Goal: Ask a question

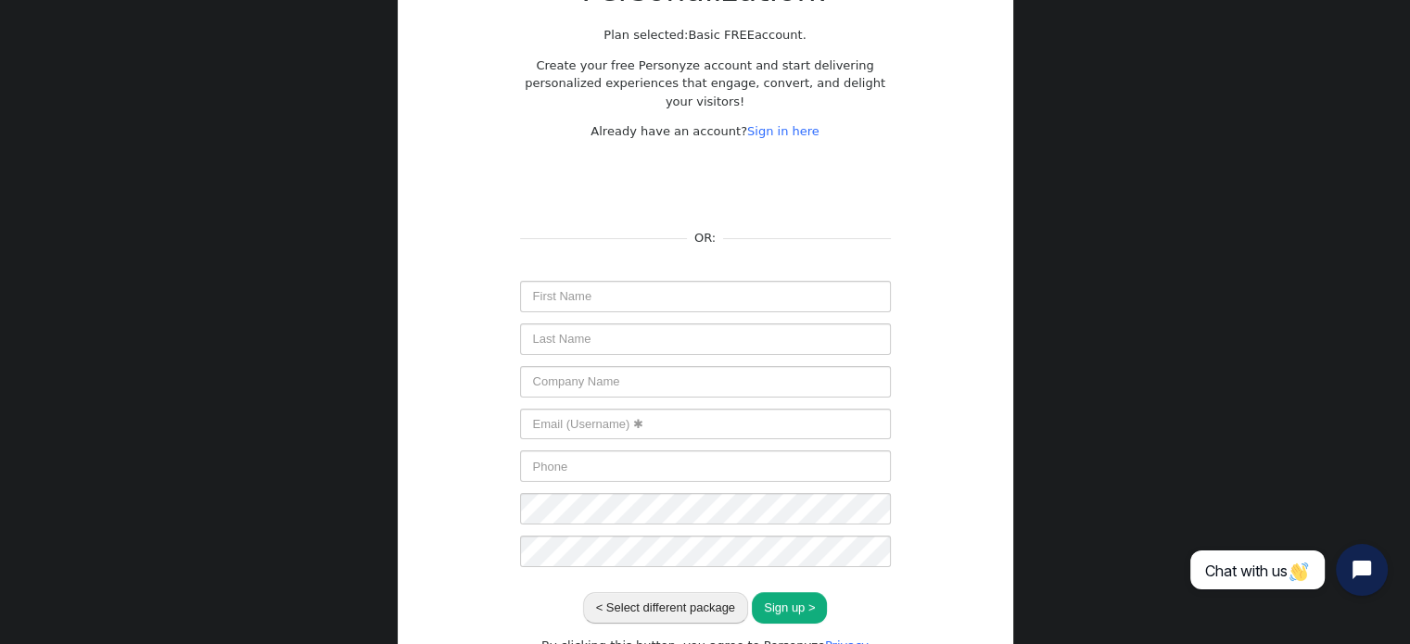
scroll to position [248, 0]
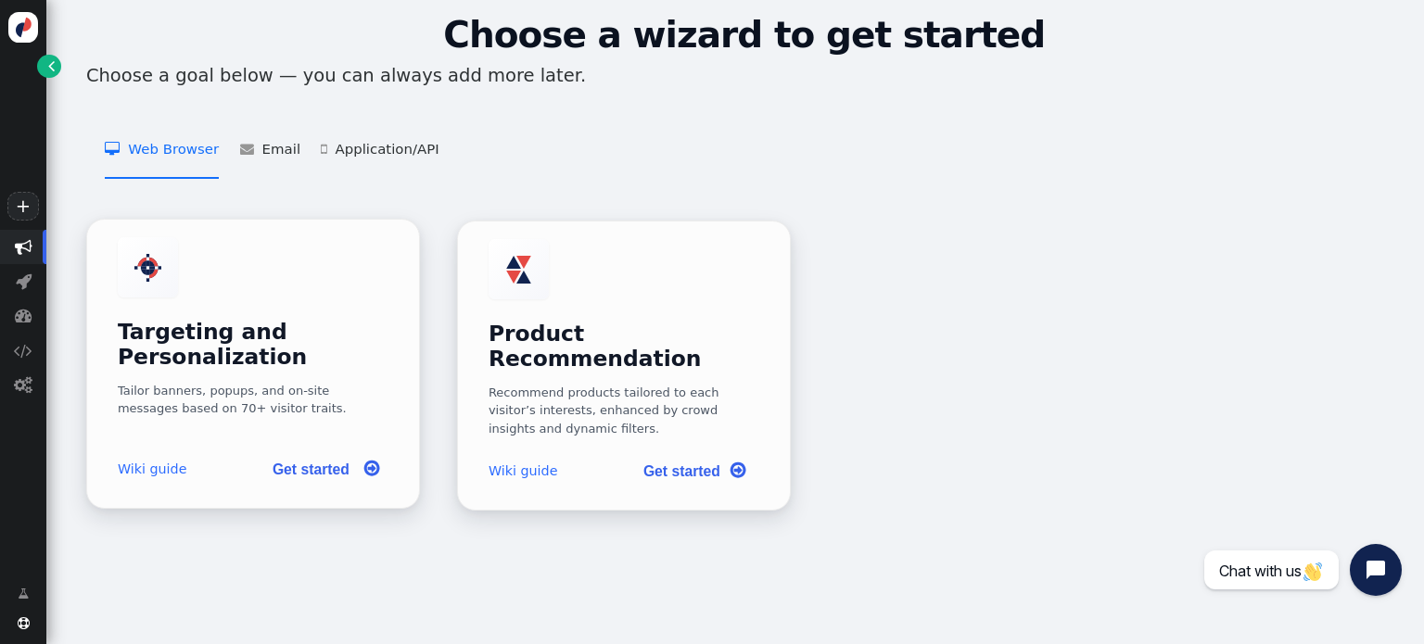
click at [365, 459] on span "" at bounding box center [371, 469] width 15 height 26
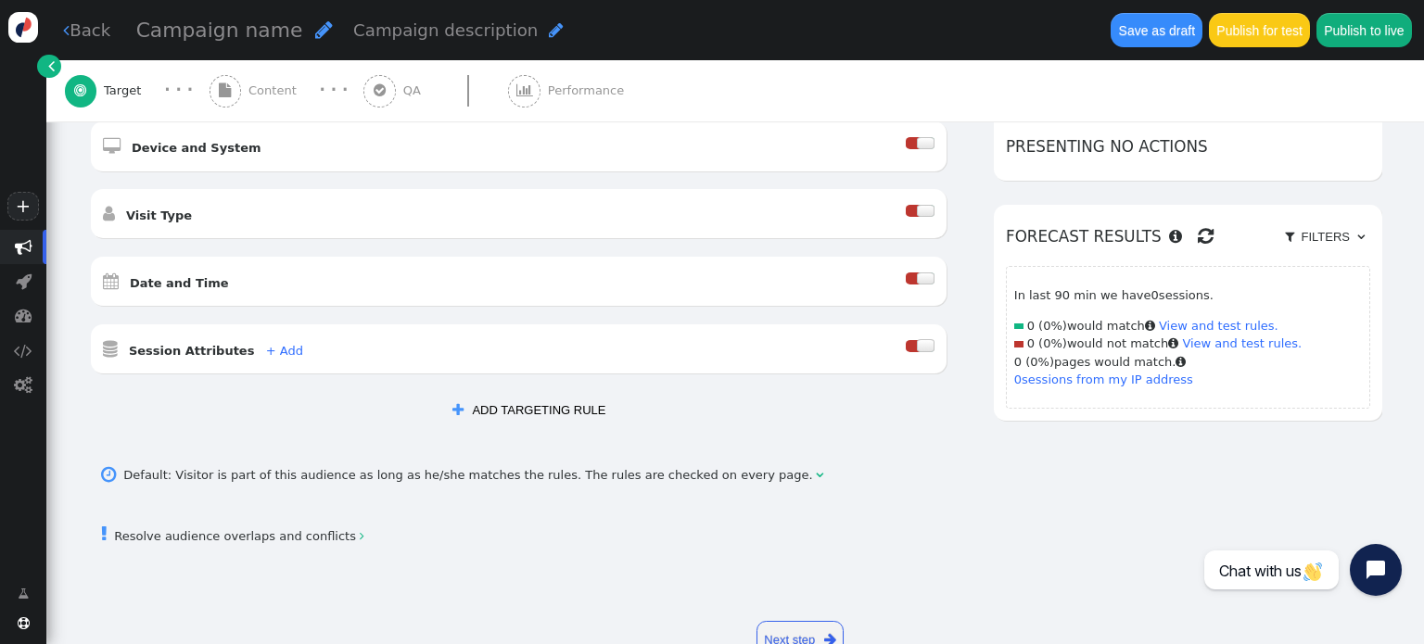
scroll to position [509, 0]
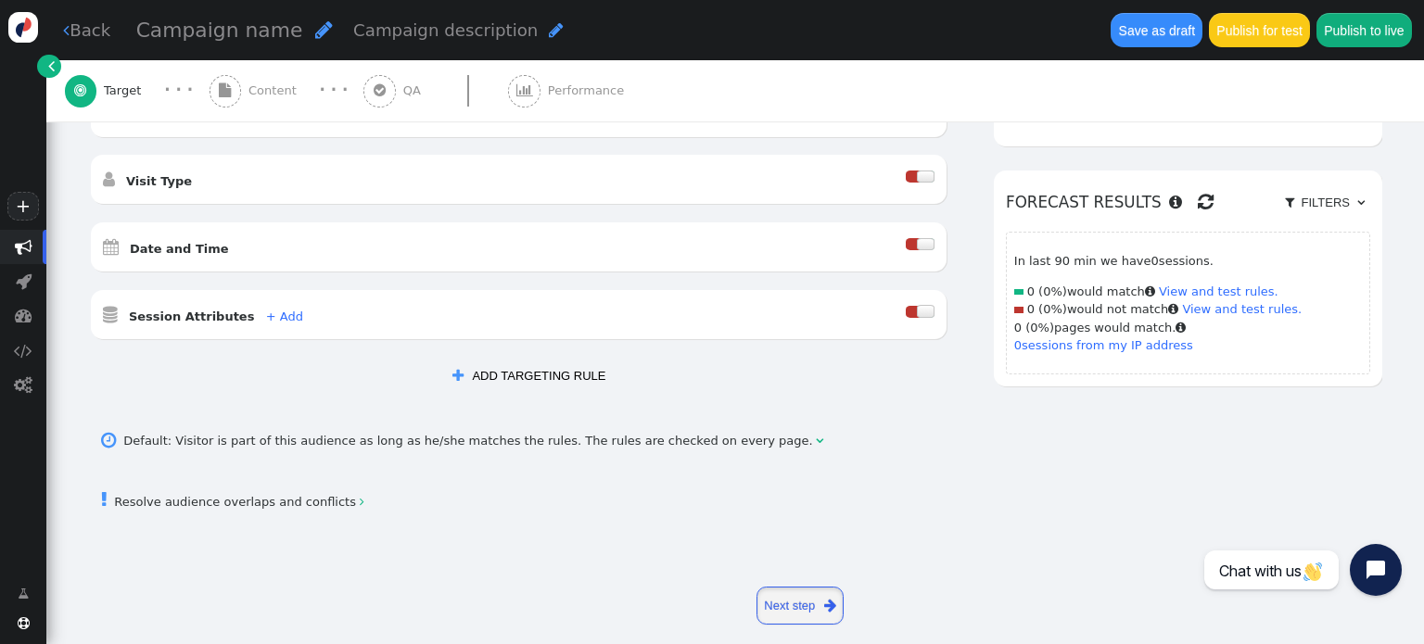
click at [783, 590] on link "Next step " at bounding box center [801, 606] width 88 height 38
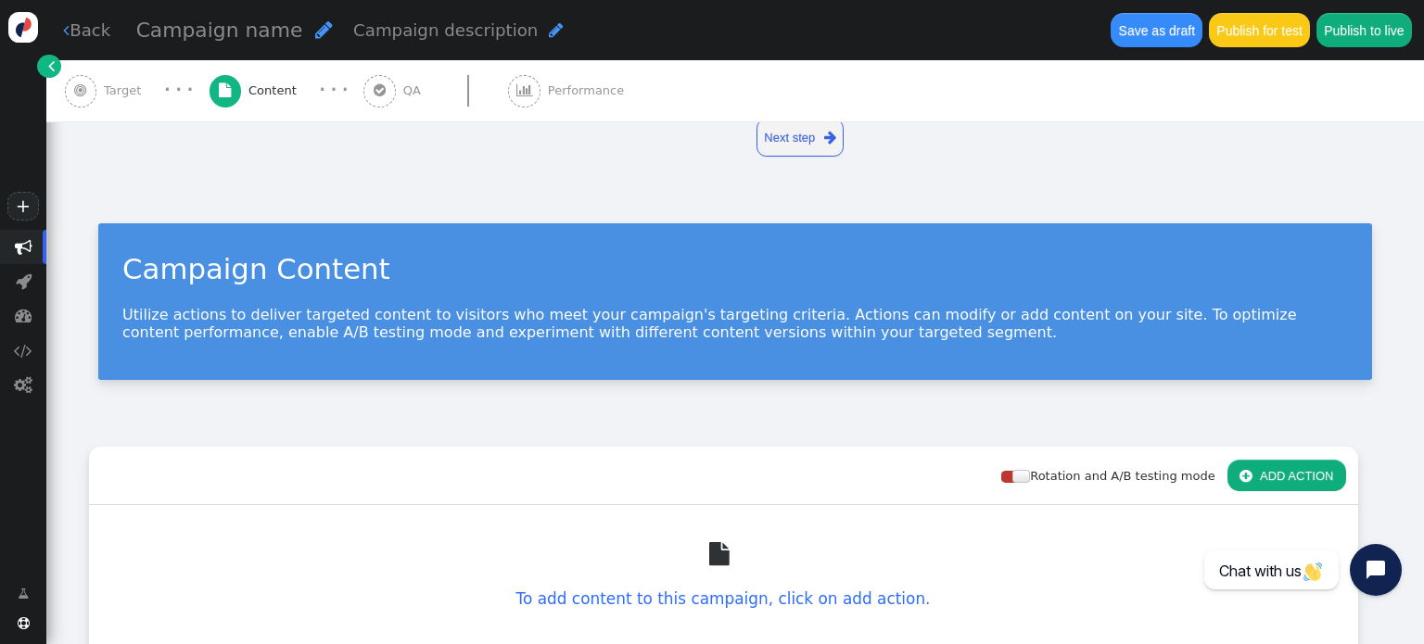
scroll to position [59, 0]
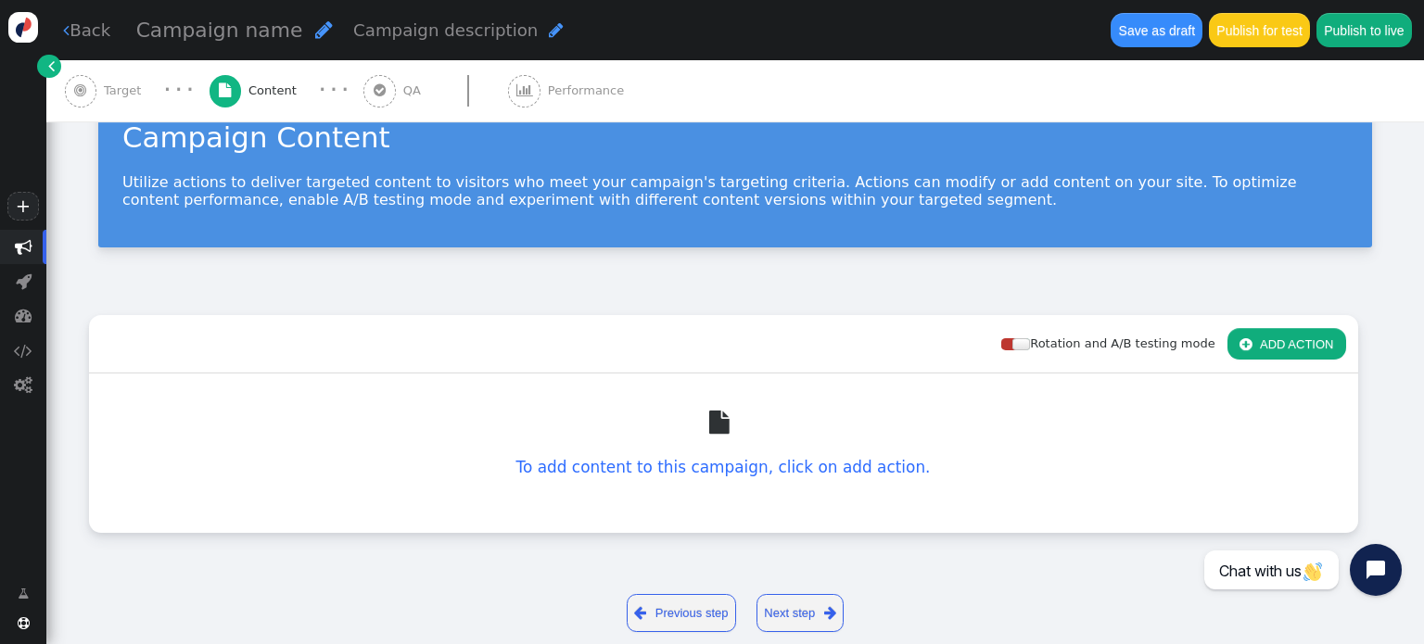
click at [789, 608] on link "Next step " at bounding box center [801, 613] width 88 height 38
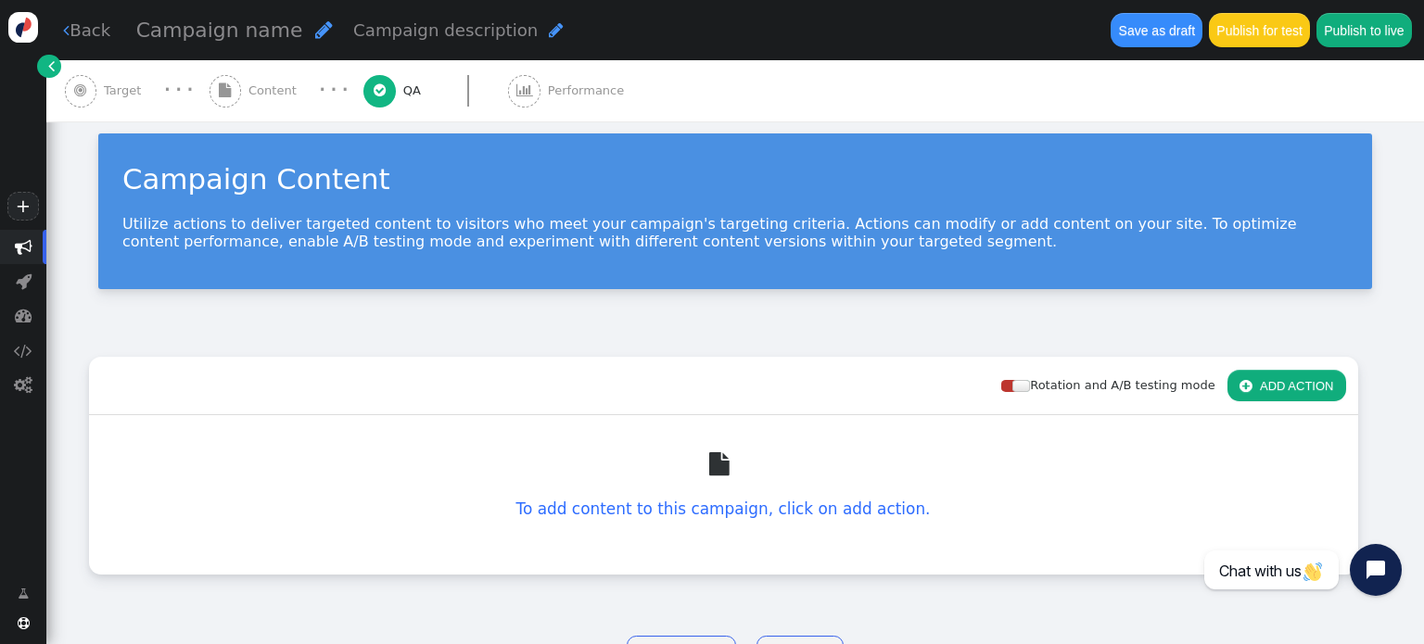
scroll to position [0, 0]
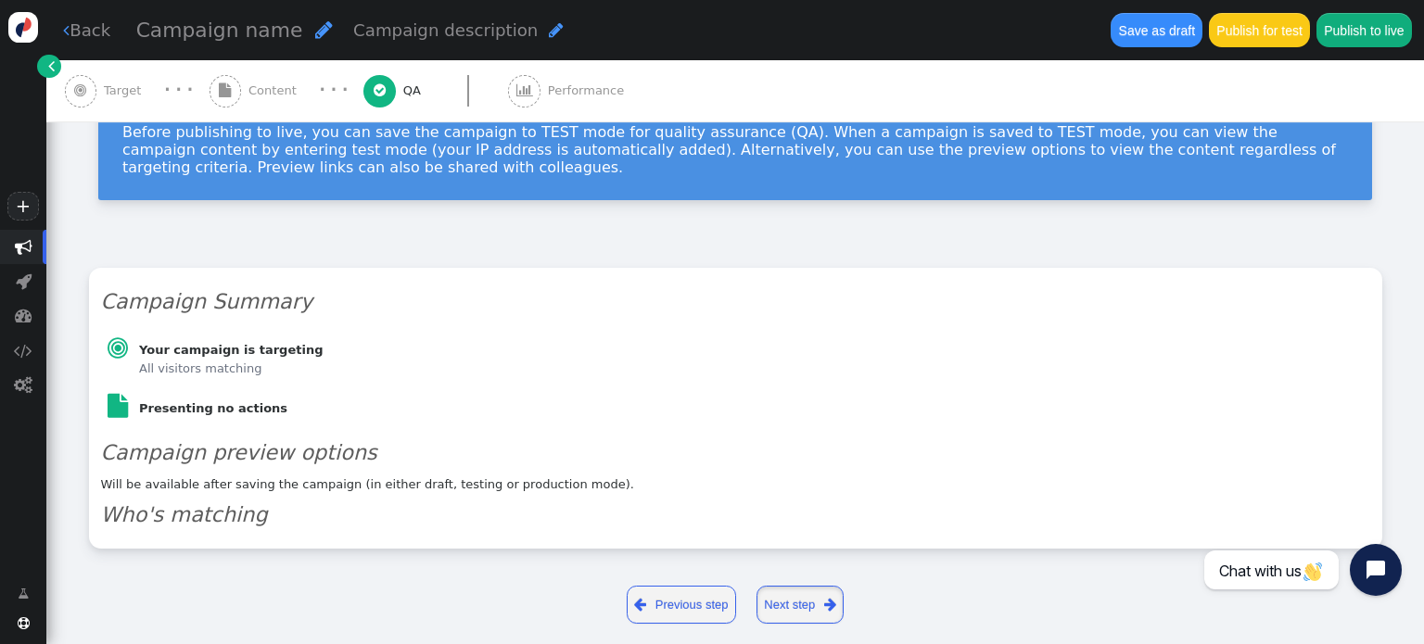
click at [805, 586] on link "Next step " at bounding box center [801, 605] width 88 height 38
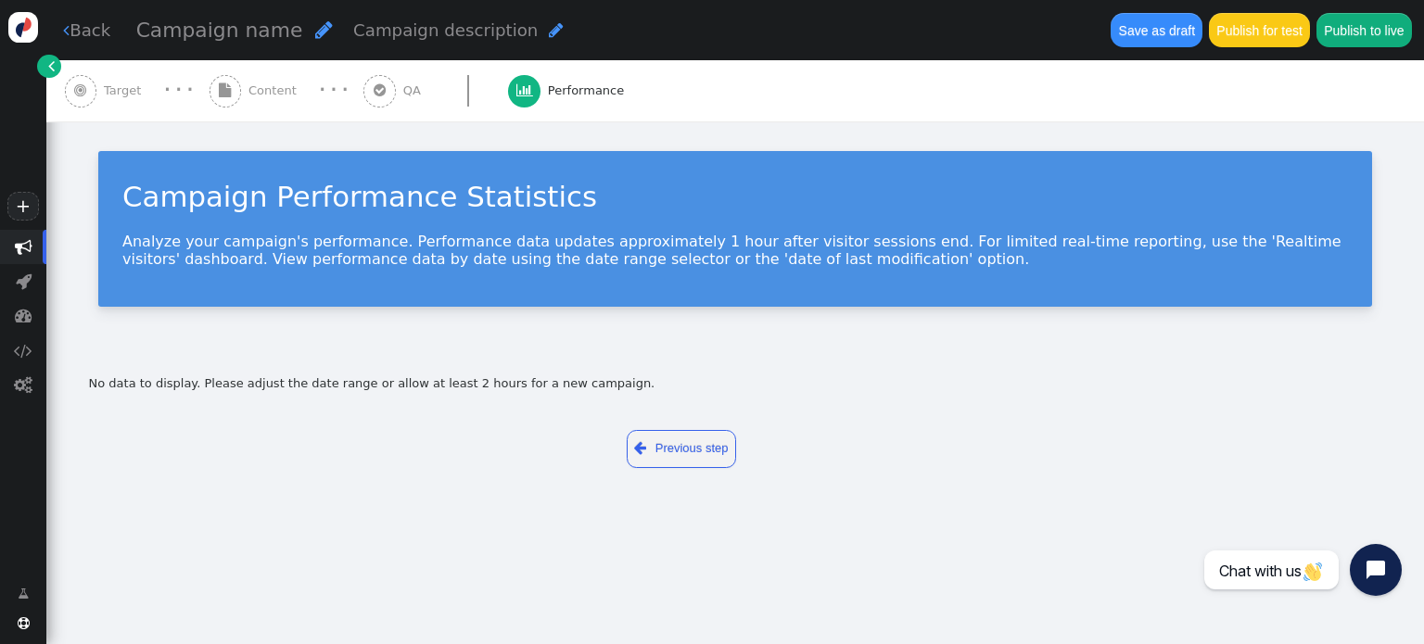
click at [677, 449] on link " Previous step" at bounding box center [682, 449] width 110 height 38
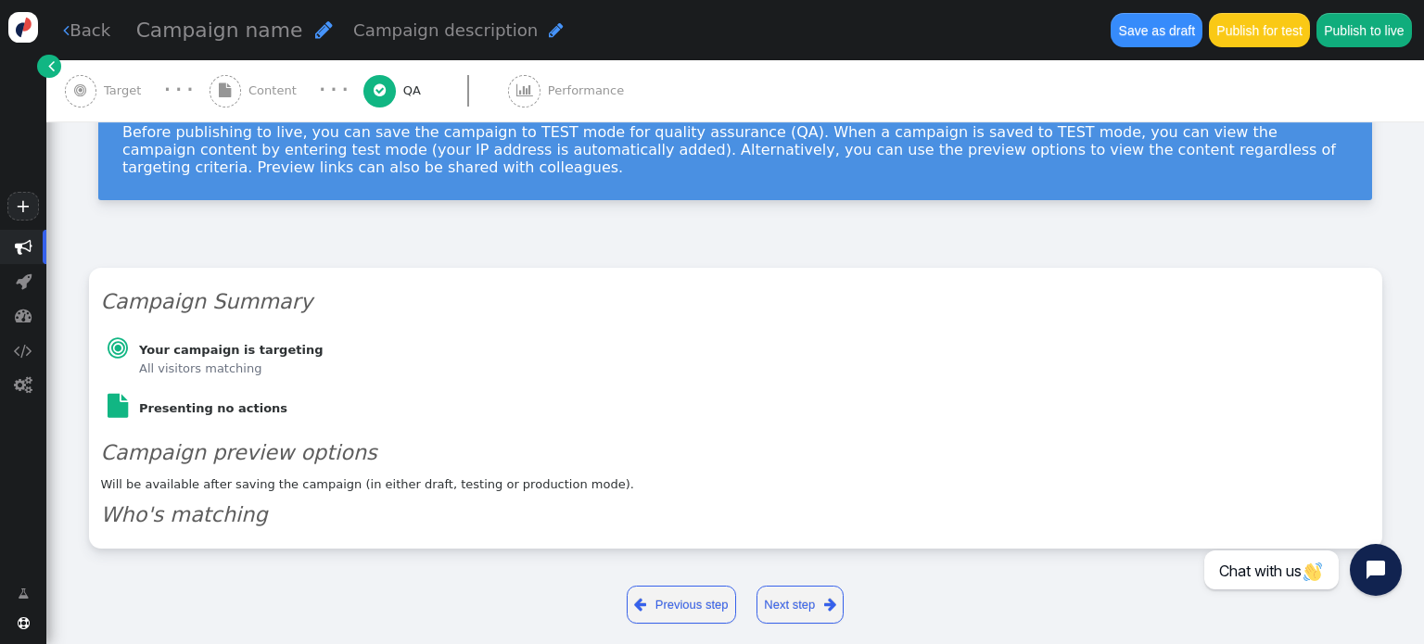
click at [680, 595] on link " Previous step" at bounding box center [682, 605] width 110 height 38
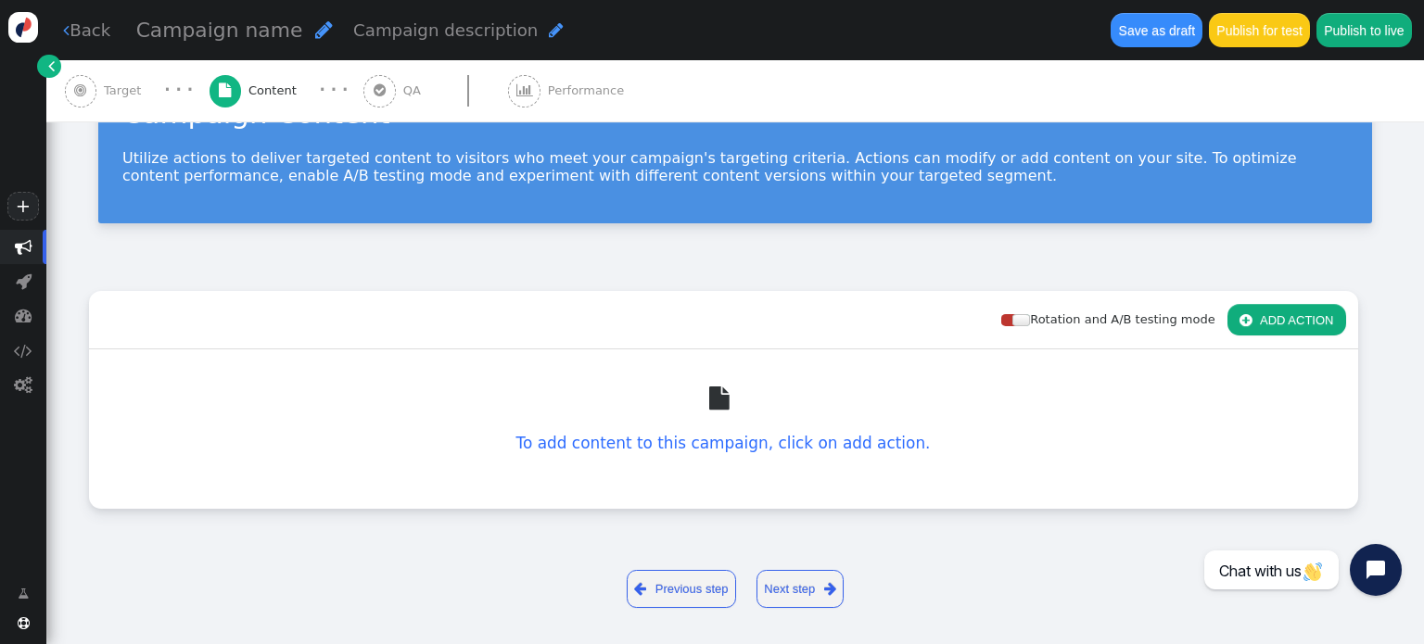
click at [680, 595] on link " Previous step" at bounding box center [682, 589] width 110 height 38
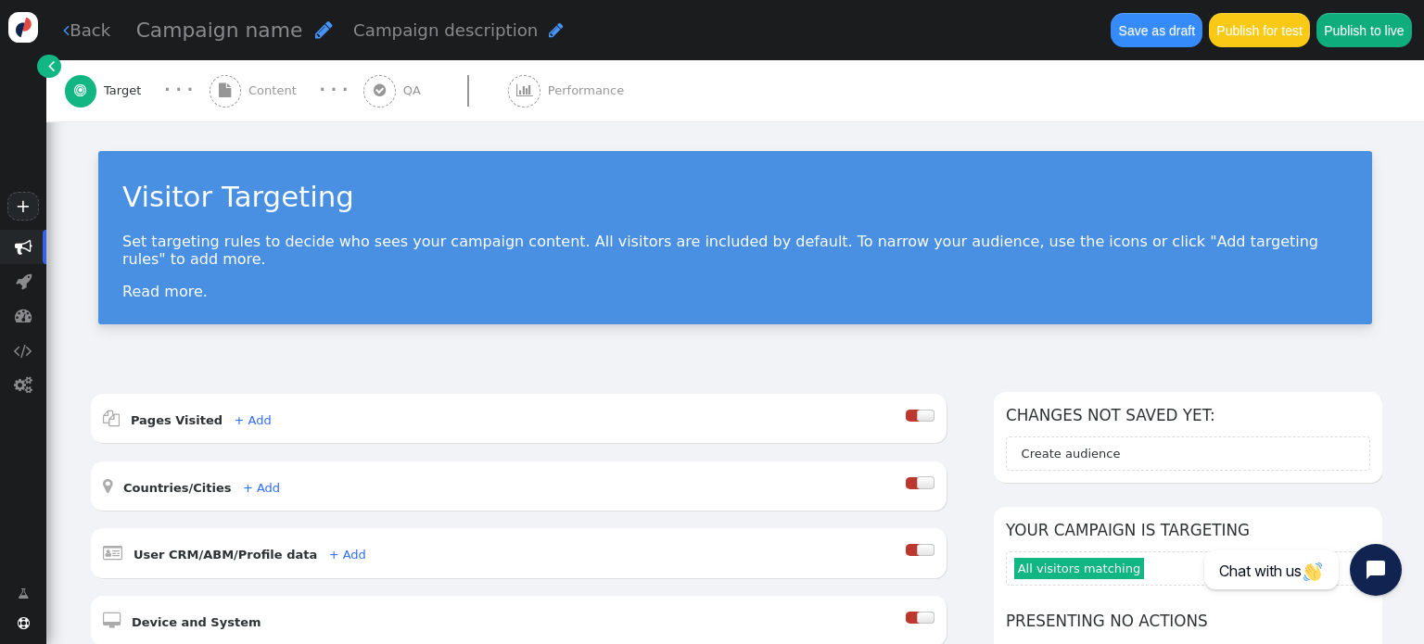
click at [53, 68] on span "" at bounding box center [51, 66] width 6 height 19
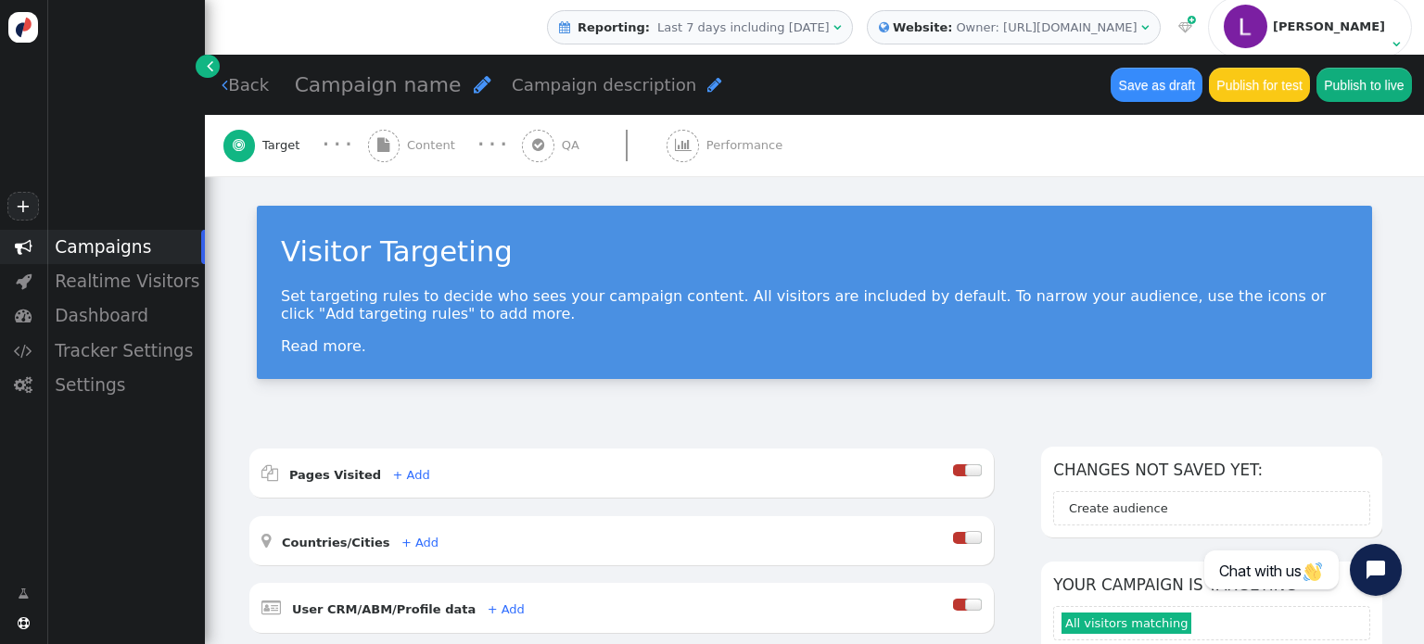
click at [267, 145] on span "Target" at bounding box center [284, 145] width 45 height 19
click at [209, 71] on span "" at bounding box center [210, 66] width 6 height 19
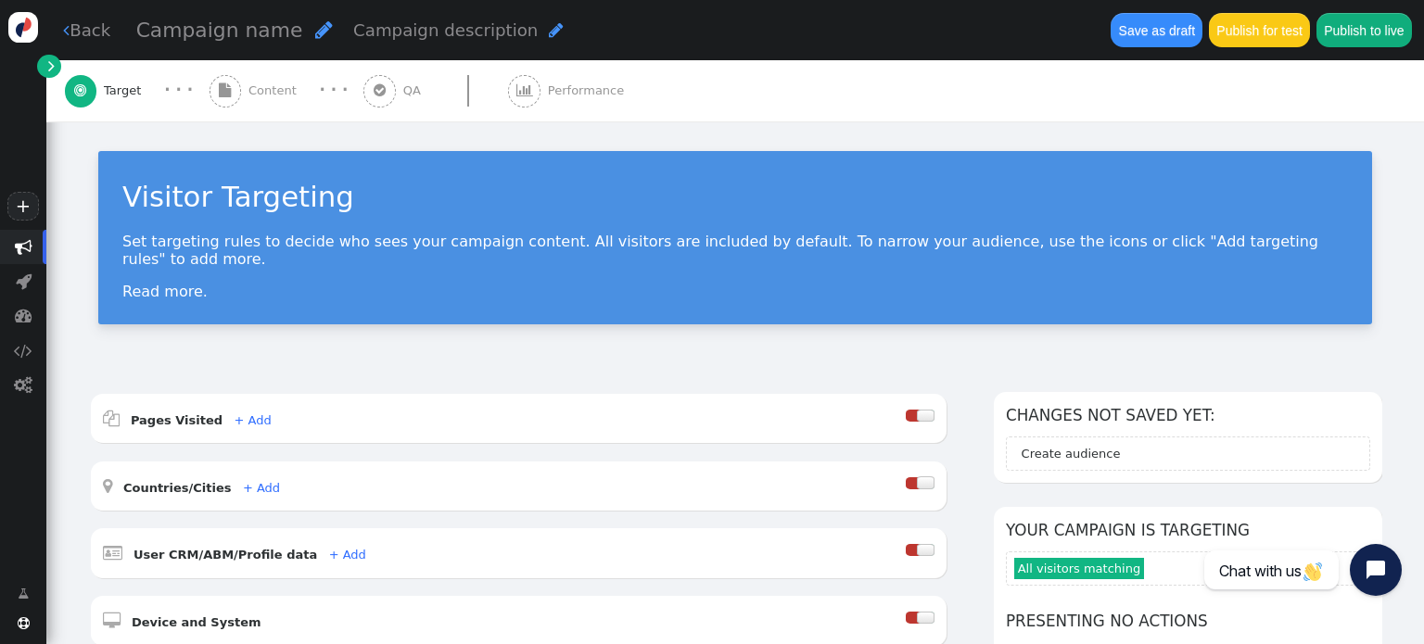
click at [48, 76] on link "" at bounding box center [48, 66] width 23 height 23
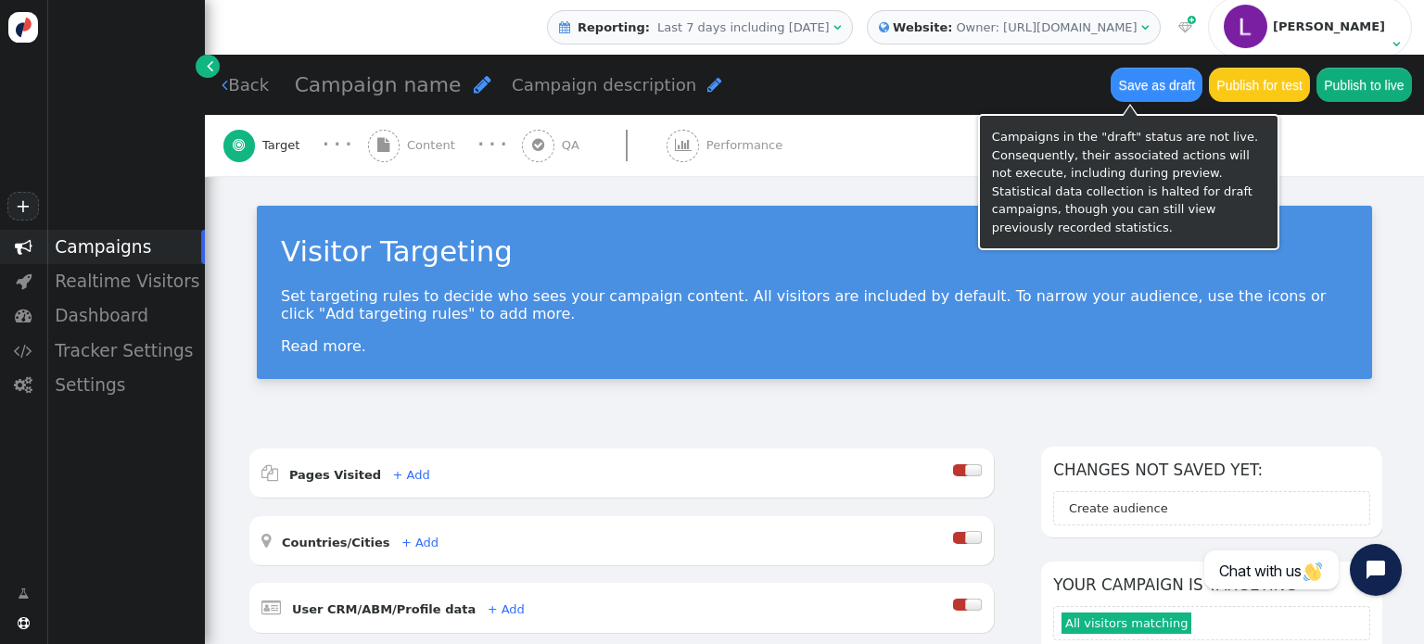
click at [1120, 84] on button "Save as draft" at bounding box center [1157, 84] width 92 height 33
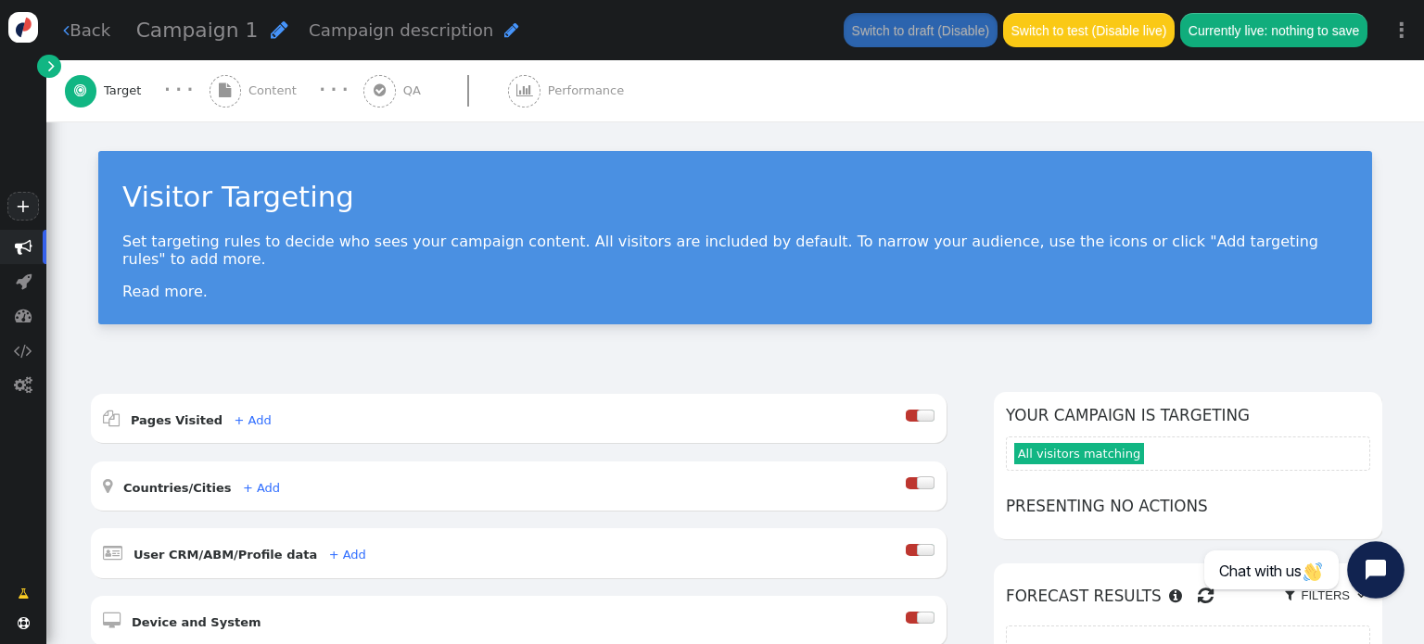
click at [1370, 584] on button "Open chat widget" at bounding box center [1375, 569] width 57 height 57
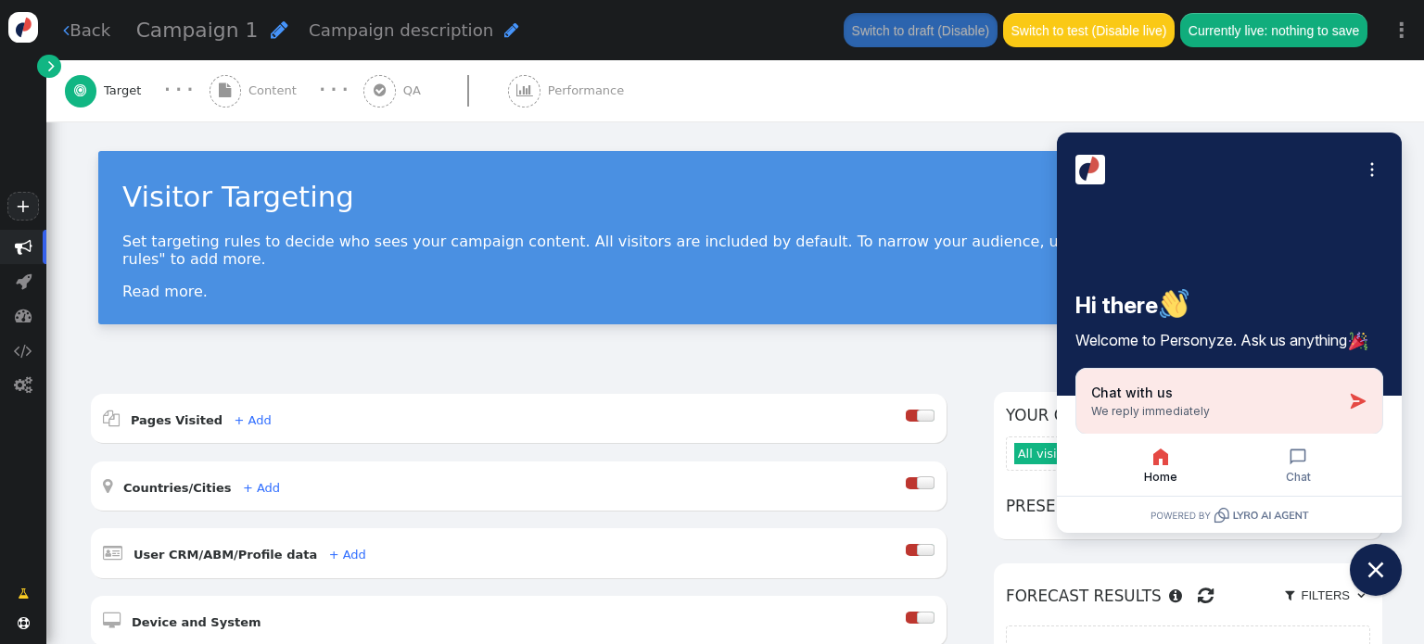
click at [1330, 395] on button "Chat with us We reply immediately" at bounding box center [1230, 401] width 308 height 67
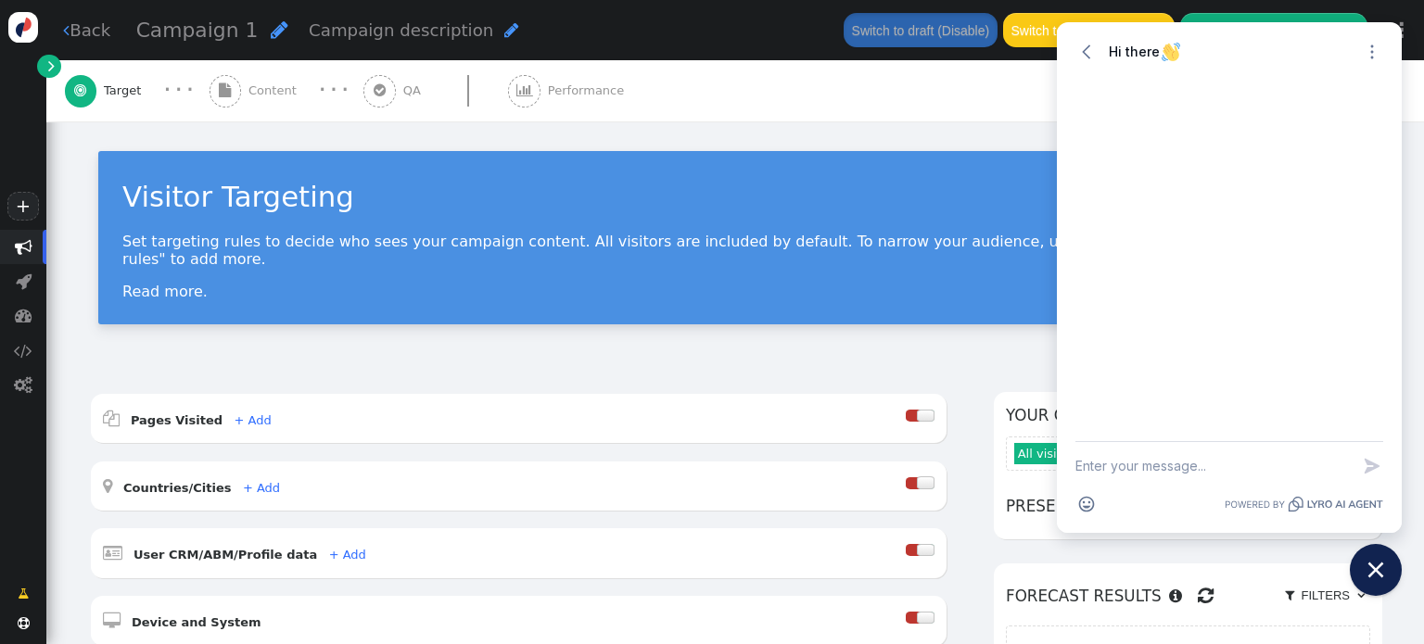
click at [1133, 470] on textarea "New message" at bounding box center [1213, 466] width 274 height 48
paste textarea "I am very interested in one feature of your service, but to be honest, I don't …"
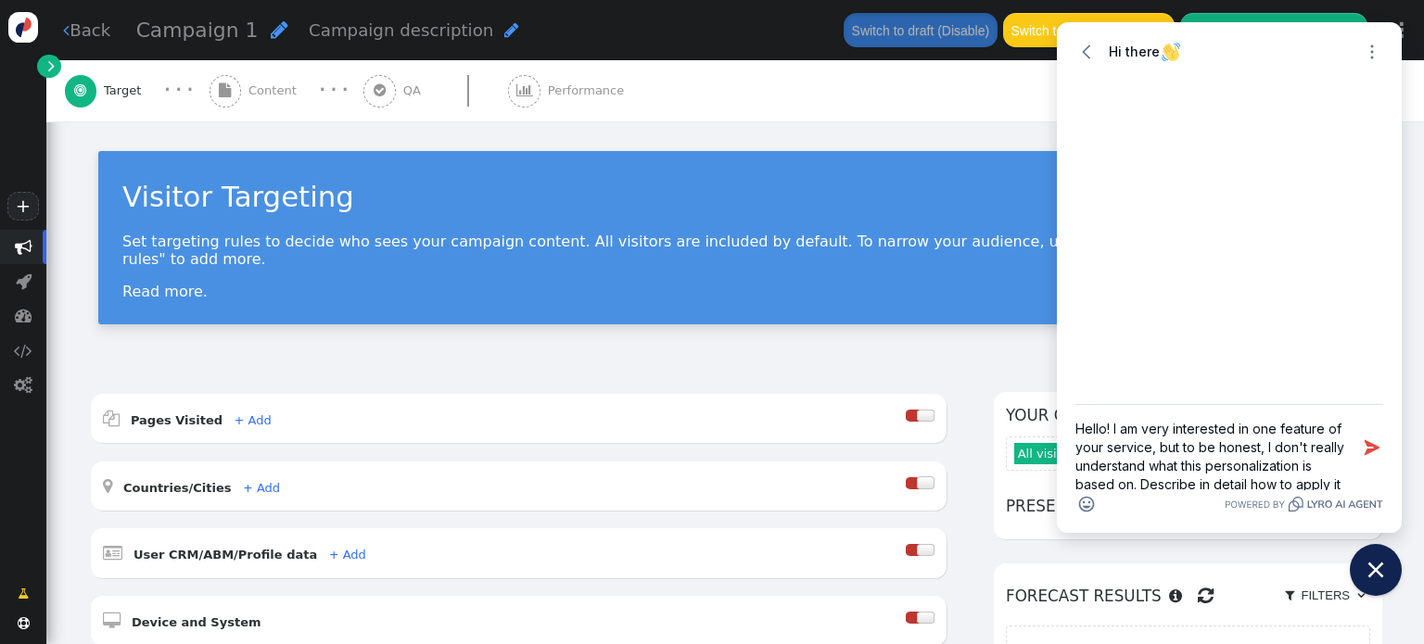
scroll to position [114, 0]
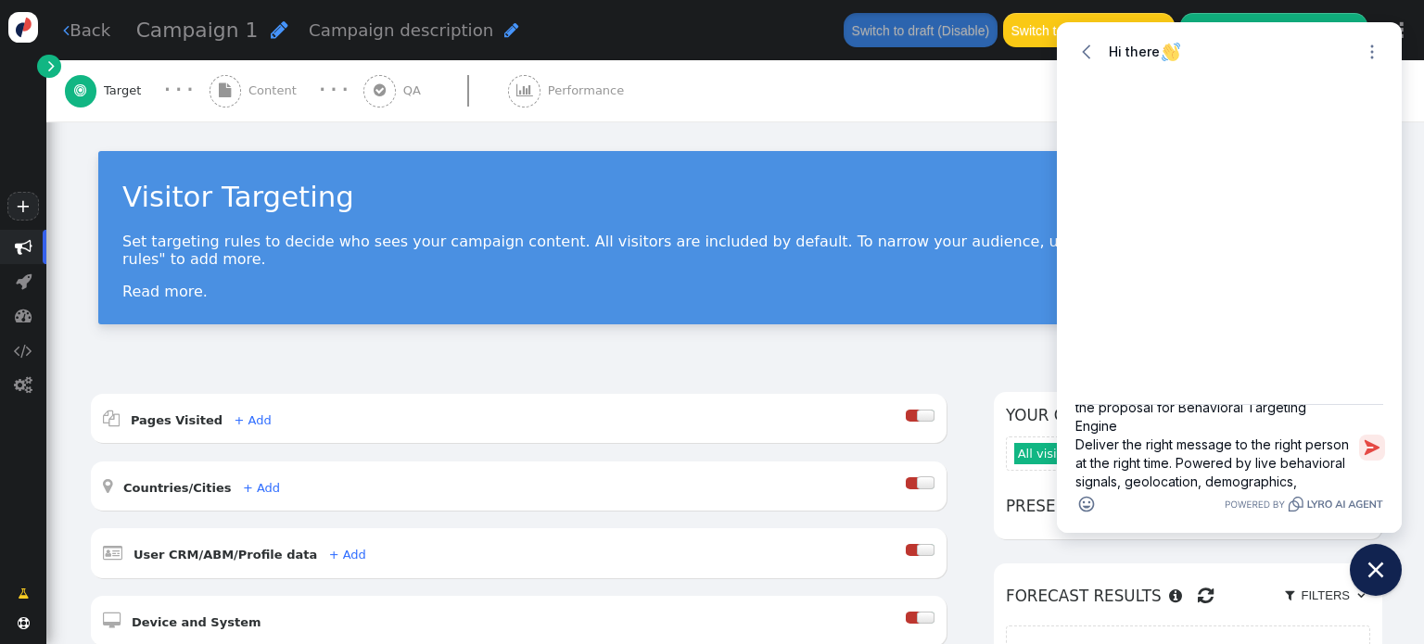
type textarea "Hello! I am very interested in one feature of your service, but to be honest, I…"
click at [1374, 452] on icon "button" at bounding box center [1372, 448] width 19 height 19
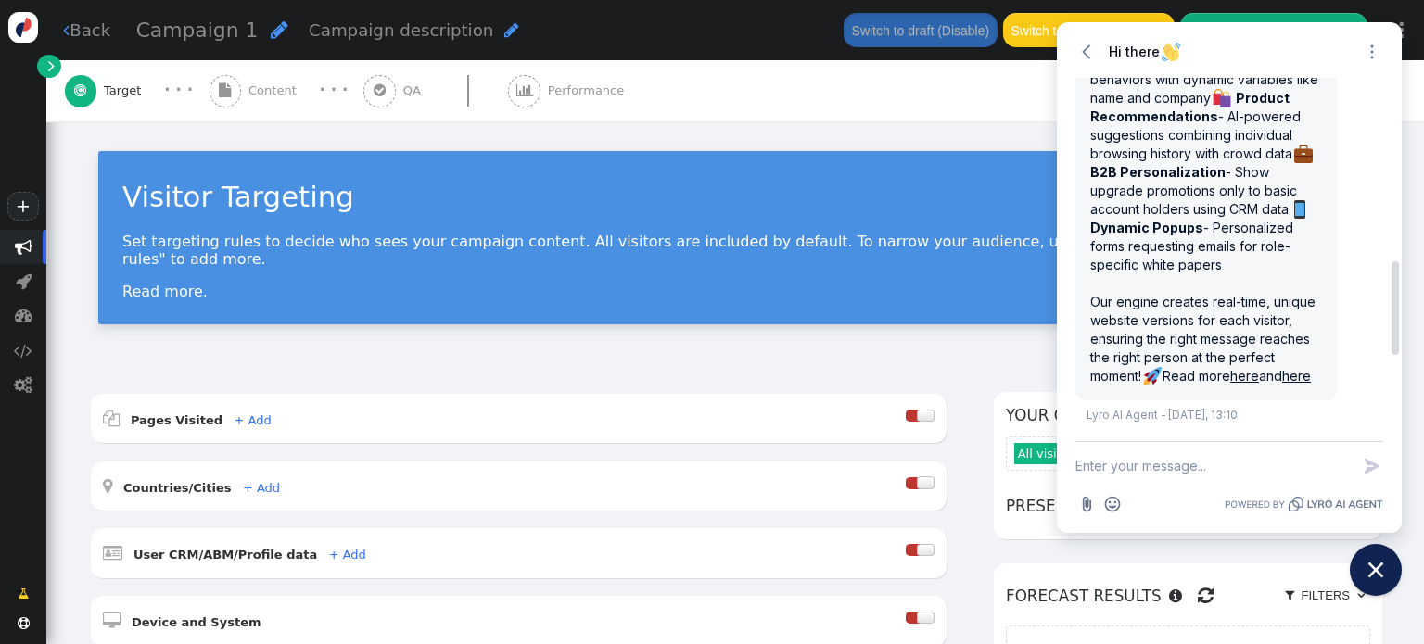
scroll to position [1038, 0]
drag, startPoint x: 1087, startPoint y: 150, endPoint x: 1299, endPoint y: 384, distance: 315.7
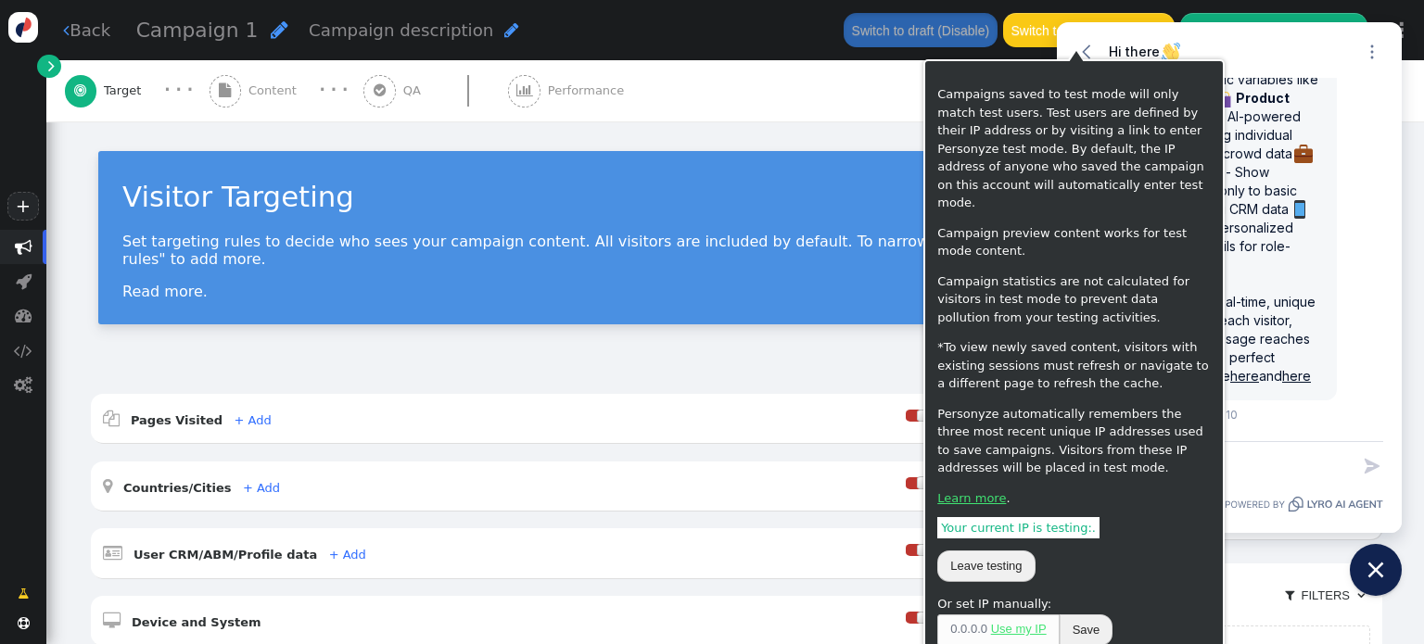
click at [1153, 492] on div "Campaigns saved to test mode will only match test users. Test users are defined…" at bounding box center [1074, 366] width 274 height 562
click at [1097, 548] on div "Your current IP is testing: . Leave testing" at bounding box center [1074, 551] width 274 height 64
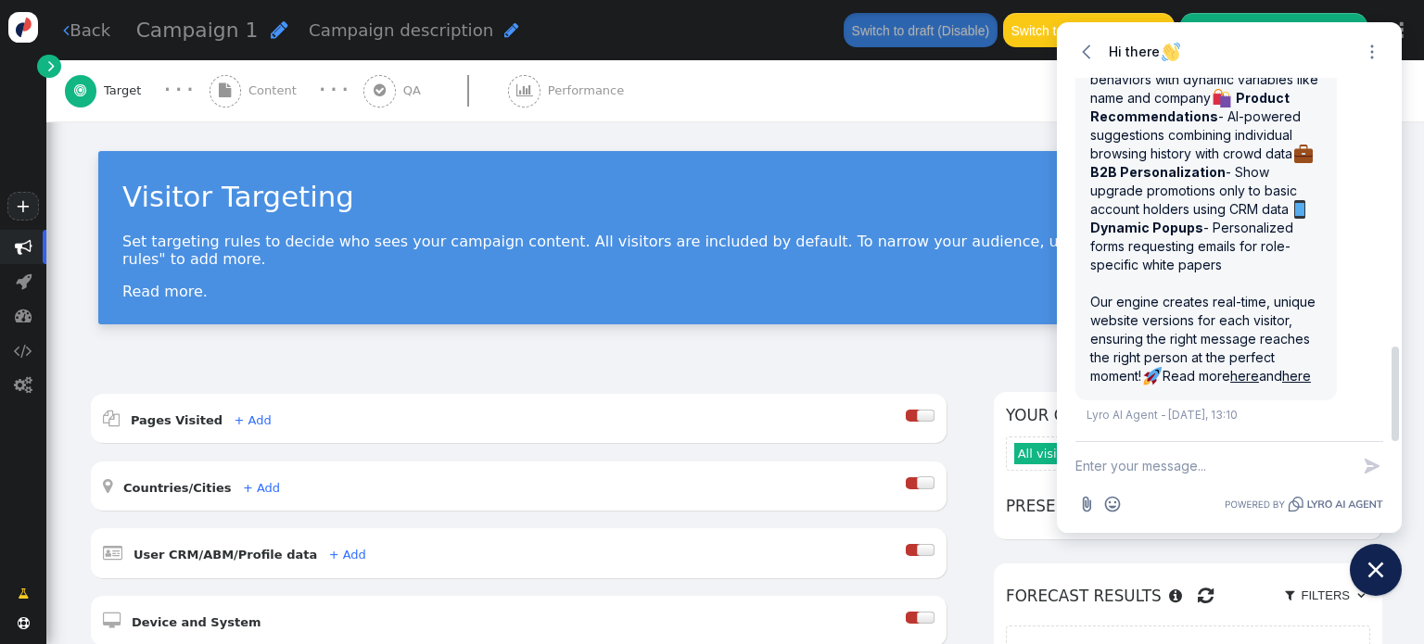
click at [1179, 463] on textarea "New message" at bounding box center [1213, 466] width 274 height 48
click at [1136, 465] on textarea "New message" at bounding box center [1213, 466] width 274 height 48
paste textarea "I work in a travel agency for deaf people. We work with almost the whole world.…"
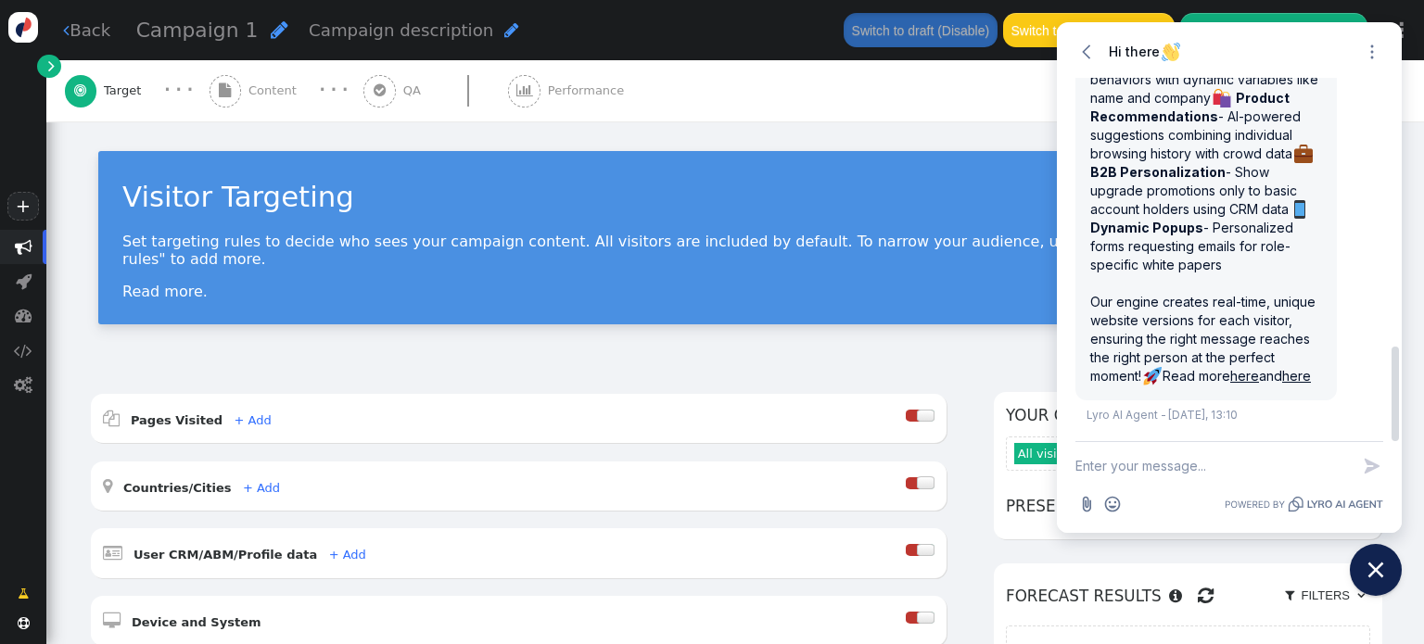
type textarea "I work in a travel agency for deaf people. We work with almost the whole world.…"
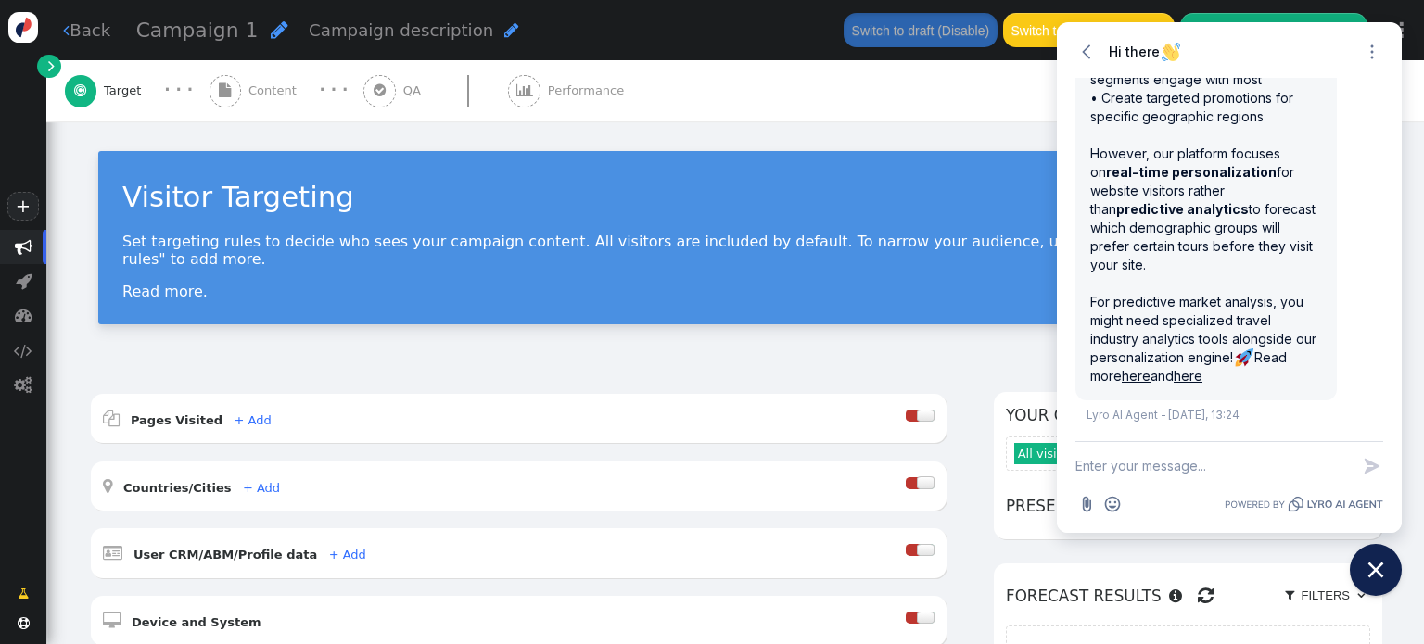
scroll to position [2064, 0]
drag, startPoint x: 1089, startPoint y: 297, endPoint x: 1282, endPoint y: 384, distance: 211.6
click at [1282, 384] on div "Our platform excels at personalizing experiences for visitors based on their de…" at bounding box center [1206, 6] width 261 height 790
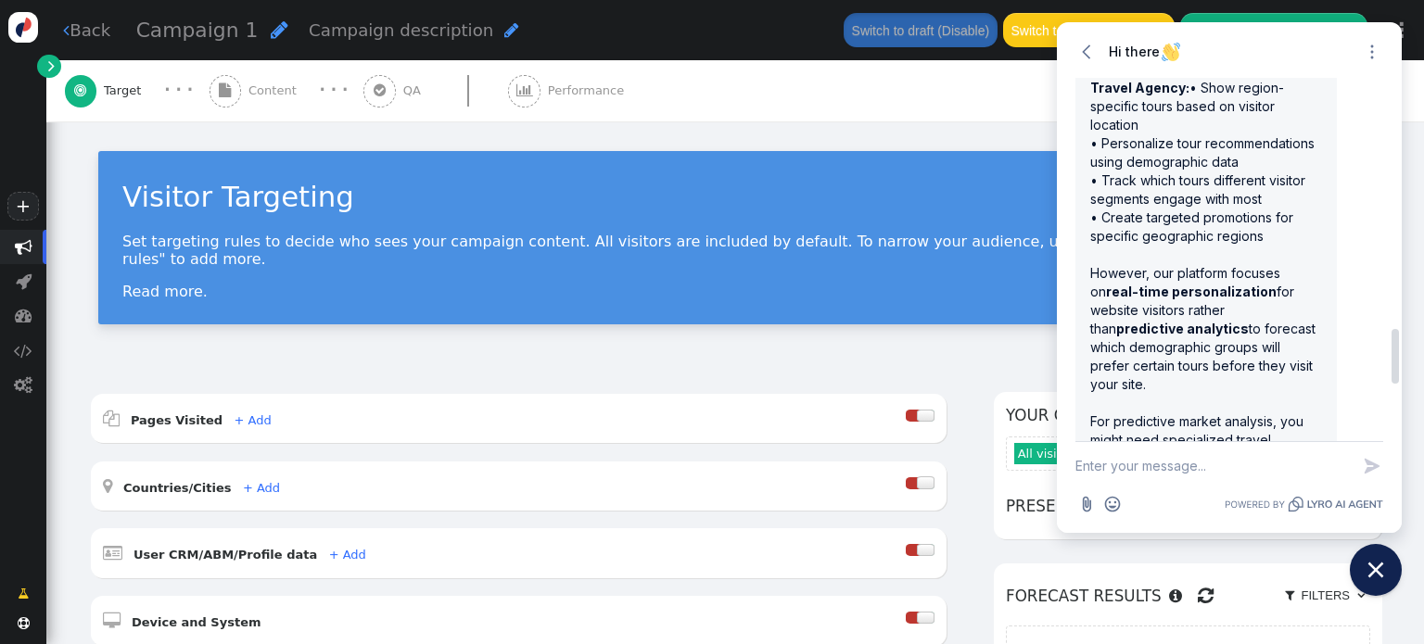
scroll to position [1686, 0]
